Goal: Download file/media

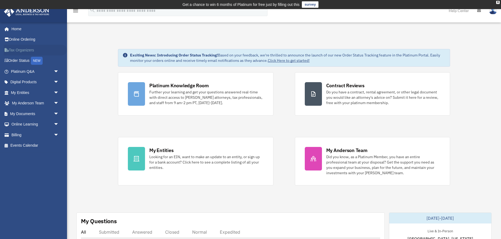
click at [19, 49] on link "Tax Organizers" at bounding box center [35, 50] width 63 height 11
click at [30, 114] on link "My Documents arrow_drop_down" at bounding box center [35, 114] width 63 height 11
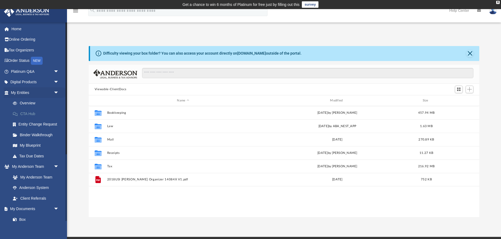
scroll to position [122, 391]
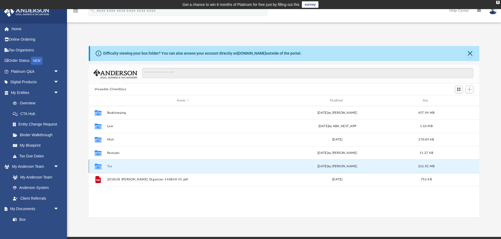
click at [109, 166] on button "Tax" at bounding box center [183, 166] width 152 height 3
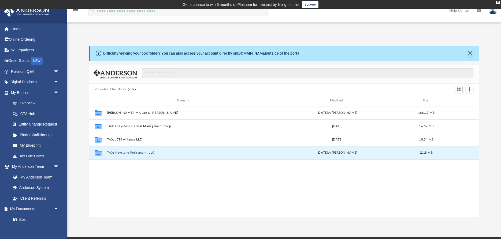
click at [120, 152] on button "TAX: Keystone Retirement, LLC" at bounding box center [183, 152] width 152 height 3
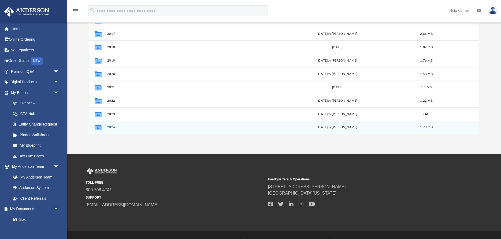
scroll to position [92, 0]
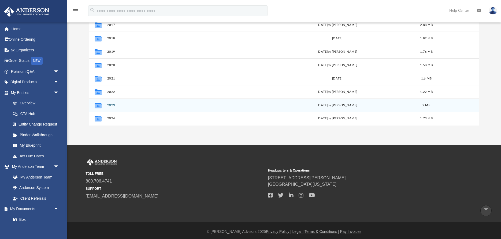
click at [109, 106] on button "2023" at bounding box center [183, 105] width 152 height 3
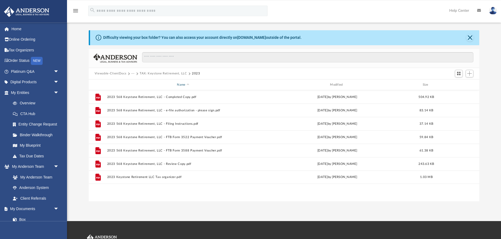
scroll to position [0, 0]
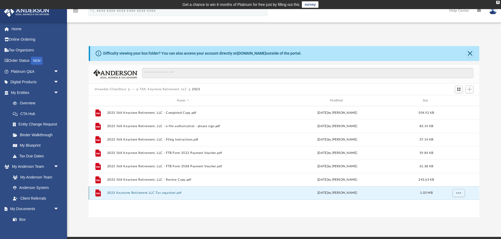
click at [143, 193] on button "2023 Keystone Retirement LLC Tax organizer.pdf" at bounding box center [183, 193] width 152 height 3
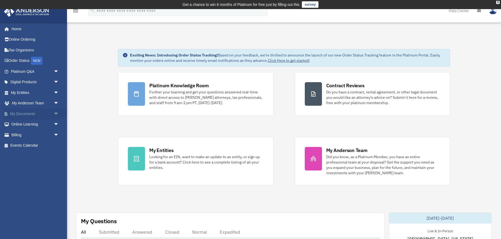
click at [20, 113] on link "My Documents arrow_drop_down" at bounding box center [35, 114] width 63 height 11
click at [26, 112] on link "My Documents arrow_drop_down" at bounding box center [35, 114] width 63 height 11
click at [27, 114] on link "My Documents arrow_drop_down" at bounding box center [35, 114] width 63 height 11
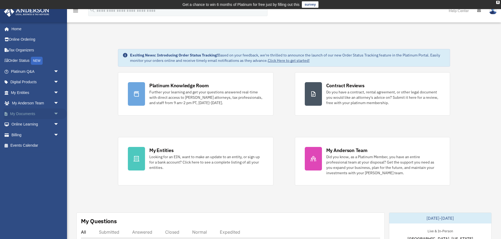
click at [27, 114] on link "My Documents arrow_drop_down" at bounding box center [35, 114] width 63 height 11
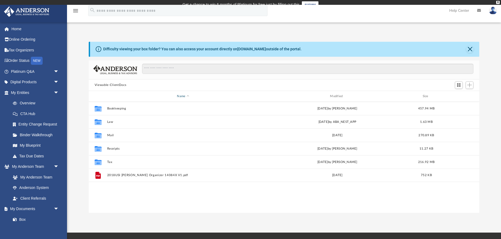
scroll to position [122, 391]
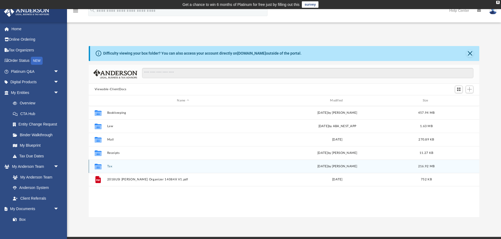
click at [110, 166] on button "Tax" at bounding box center [183, 166] width 152 height 3
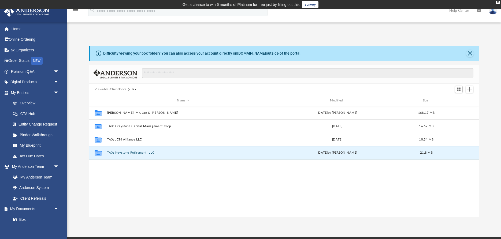
click at [128, 152] on button "TAX: Keystone Retirement, LLC" at bounding box center [183, 152] width 152 height 3
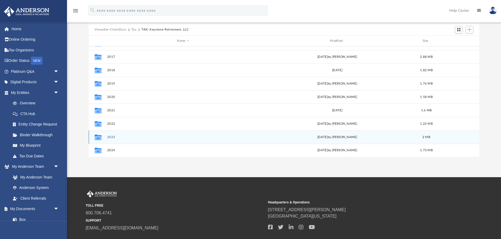
scroll to position [61, 0]
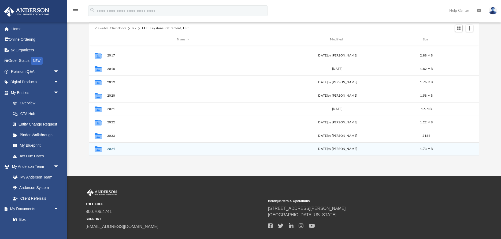
click at [110, 148] on button "2024" at bounding box center [183, 149] width 152 height 3
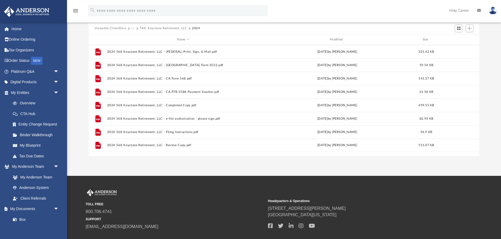
scroll to position [0, 0]
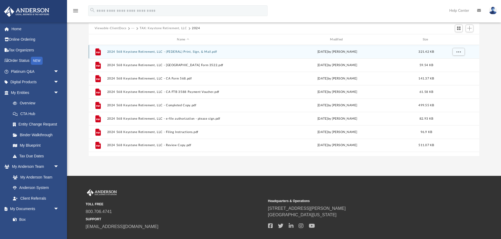
click at [138, 51] on button "2024 568 Keystone Retirement, LLC - (FEDERAL) Print, Sign, & Mail.pdf" at bounding box center [183, 51] width 152 height 3
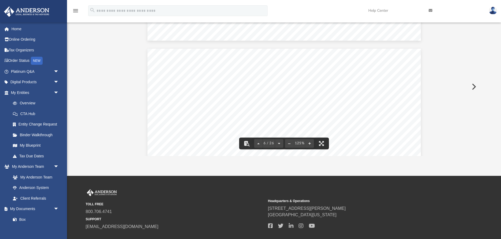
scroll to position [1778, 0]
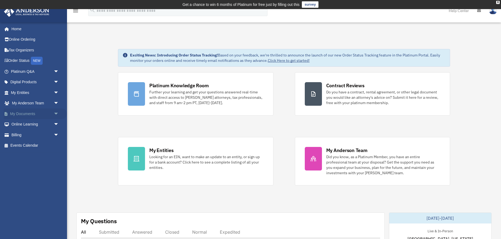
click at [24, 115] on link "My Documents arrow_drop_down" at bounding box center [35, 114] width 63 height 11
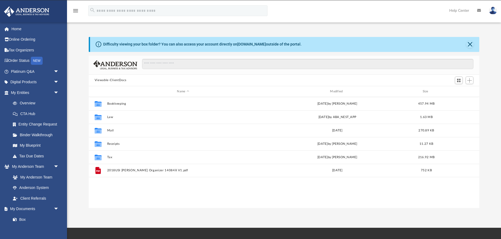
scroll to position [122, 391]
